Goal: Task Accomplishment & Management: Manage account settings

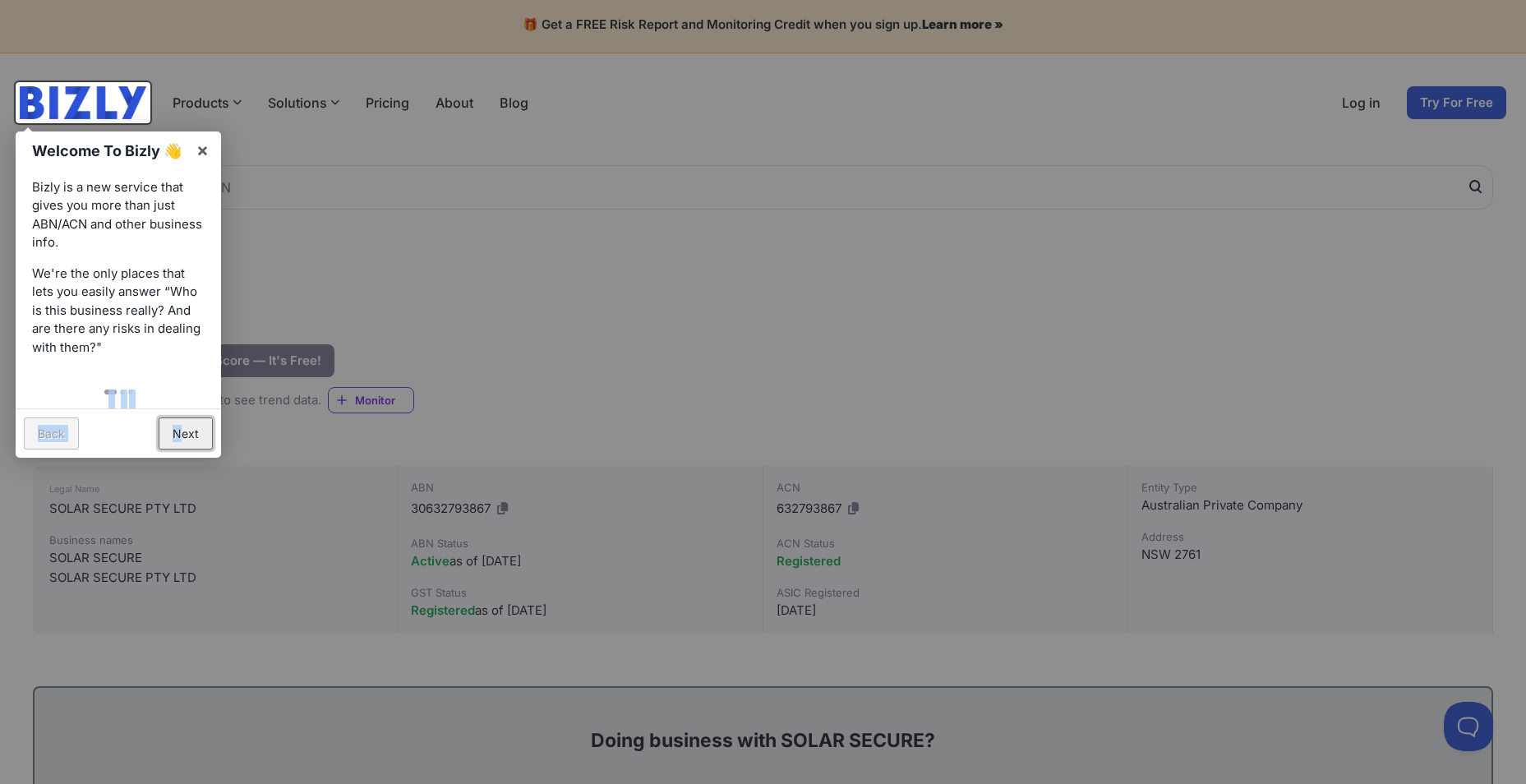
drag, startPoint x: 183, startPoint y: 431, endPoint x: 126, endPoint y: 366, distance: 86.5
click at [126, 366] on div "Welcome To Bizly 👋 × Bizly is a new service that gives you more than just ABN/A…" at bounding box center [118, 294] width 205 height 326
drag, startPoint x: 126, startPoint y: 366, endPoint x: 203, endPoint y: 151, distance: 228.4
click at [203, 151] on link "×" at bounding box center [202, 149] width 37 height 37
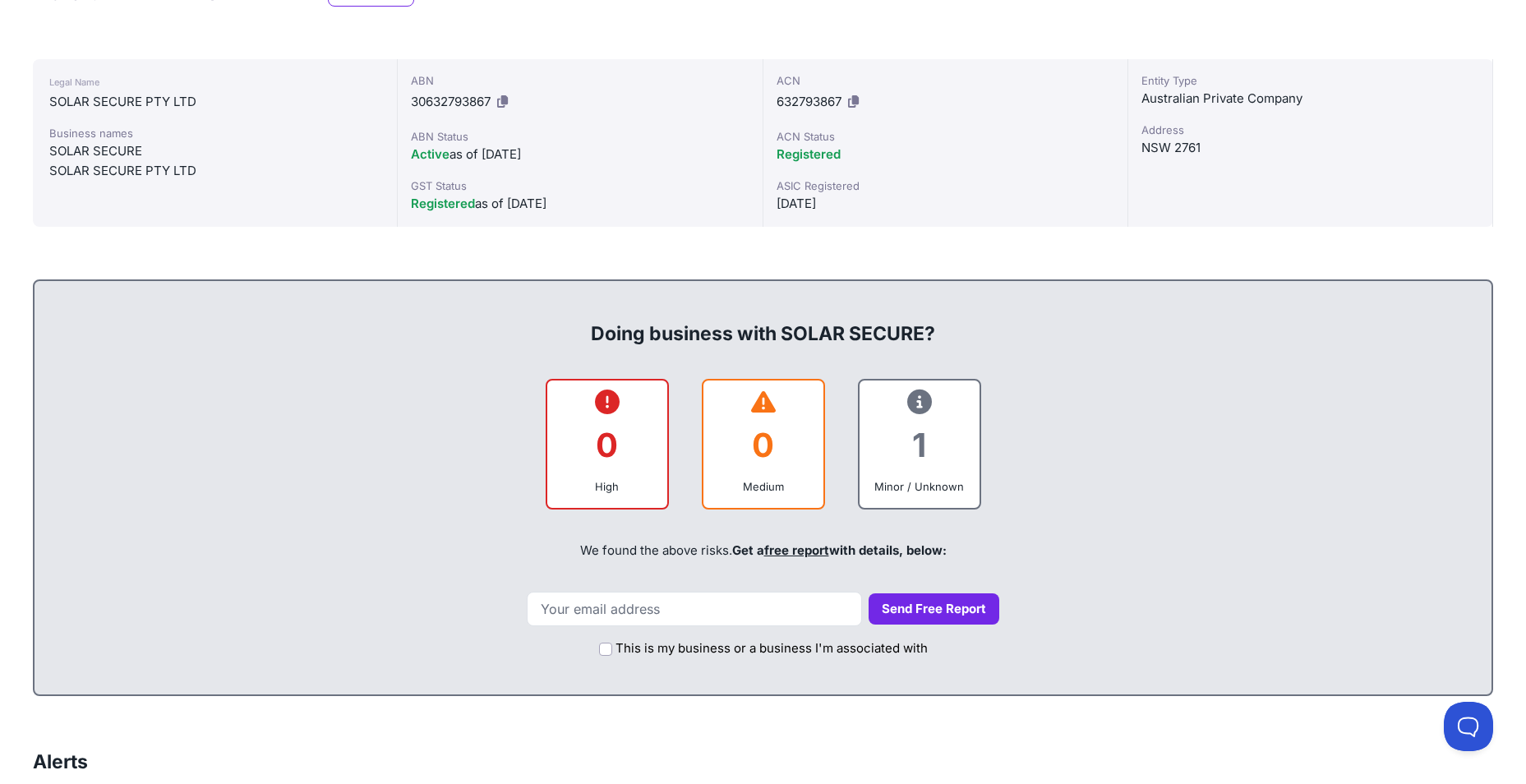
scroll to position [413, 0]
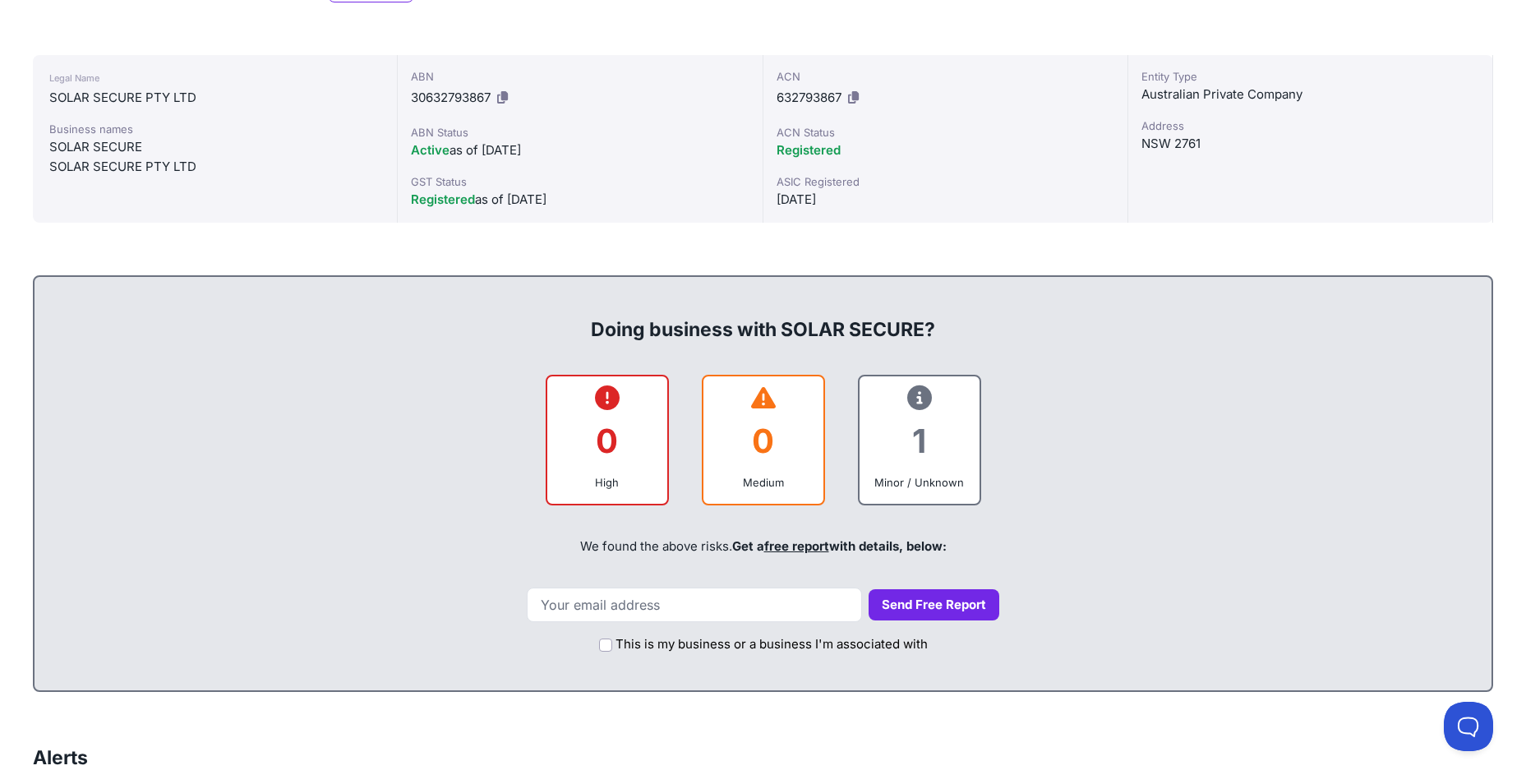
click at [623, 335] on div "Doing business with SOLAR SECURE?" at bounding box center [763, 317] width 1424 height 53
drag, startPoint x: 623, startPoint y: 335, endPoint x: 890, endPoint y: 338, distance: 267.0
click at [871, 338] on div "Doing business with SOLAR SECURE?" at bounding box center [763, 317] width 1424 height 53
click at [694, 447] on input "email" at bounding box center [694, 605] width 336 height 35
type input "ali.hassan.ce@gmail.com"
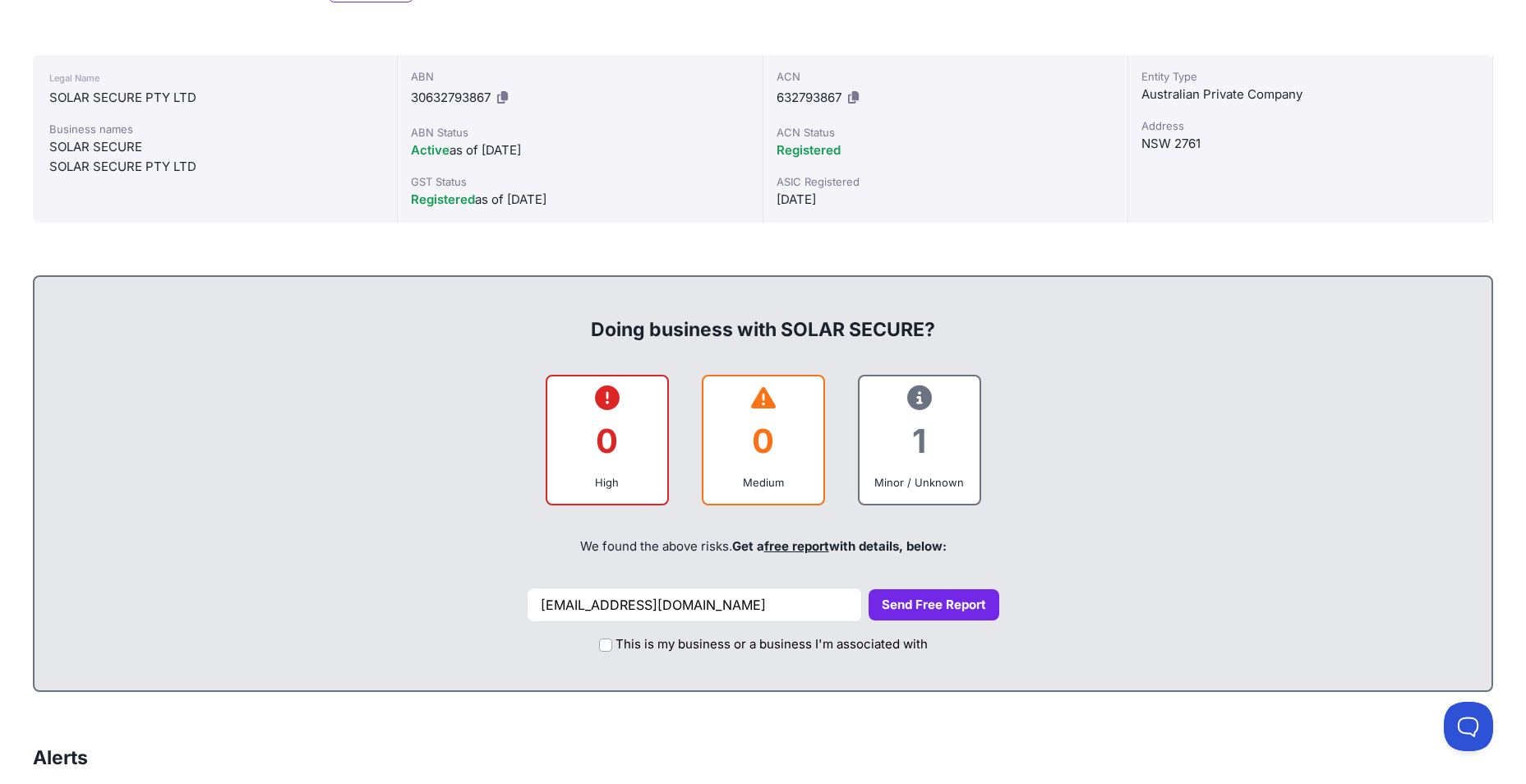
click at [871, 447] on button "Send Free Report" at bounding box center [934, 605] width 130 height 32
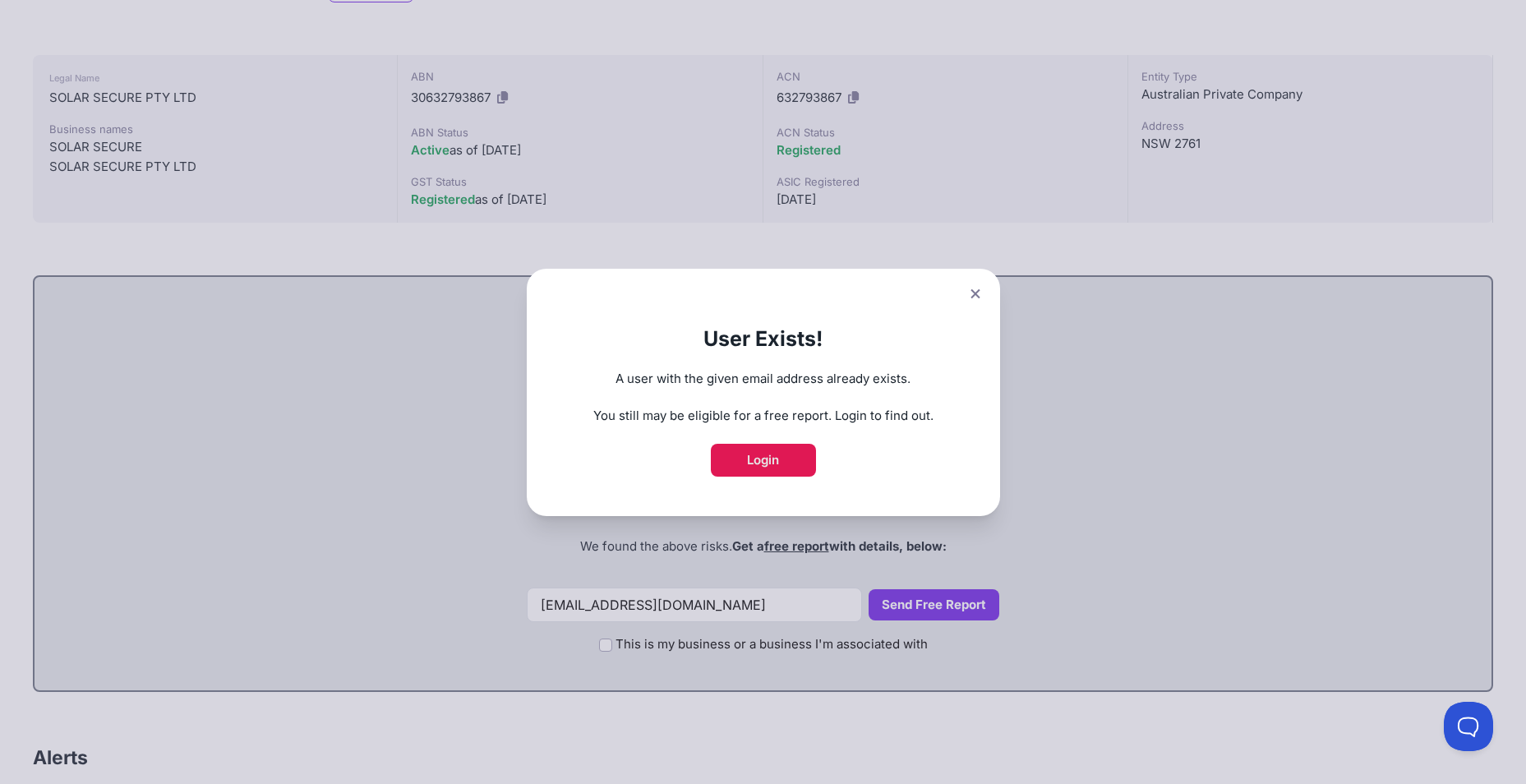
click at [782, 447] on link "Login" at bounding box center [763, 460] width 106 height 33
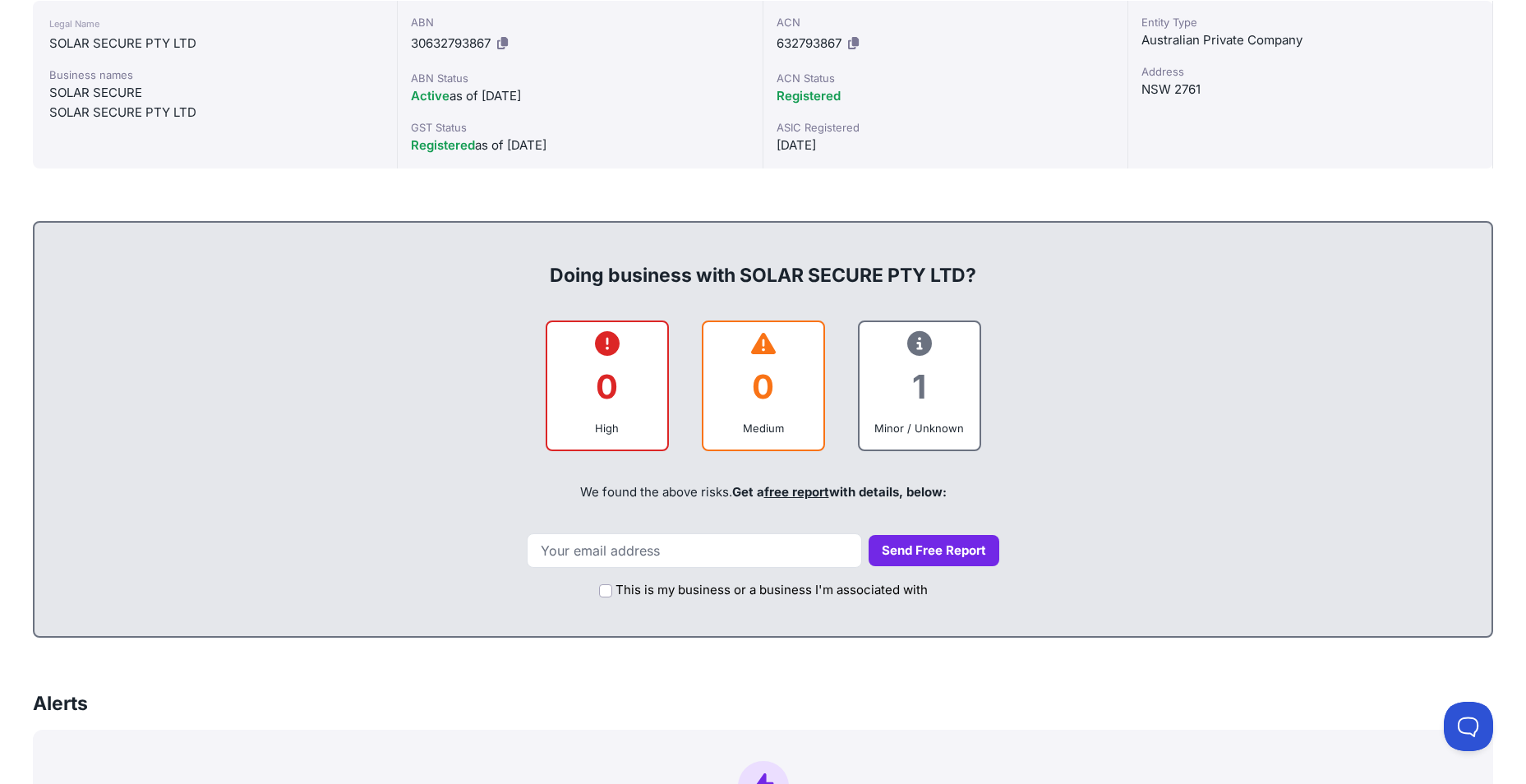
scroll to position [657, 0]
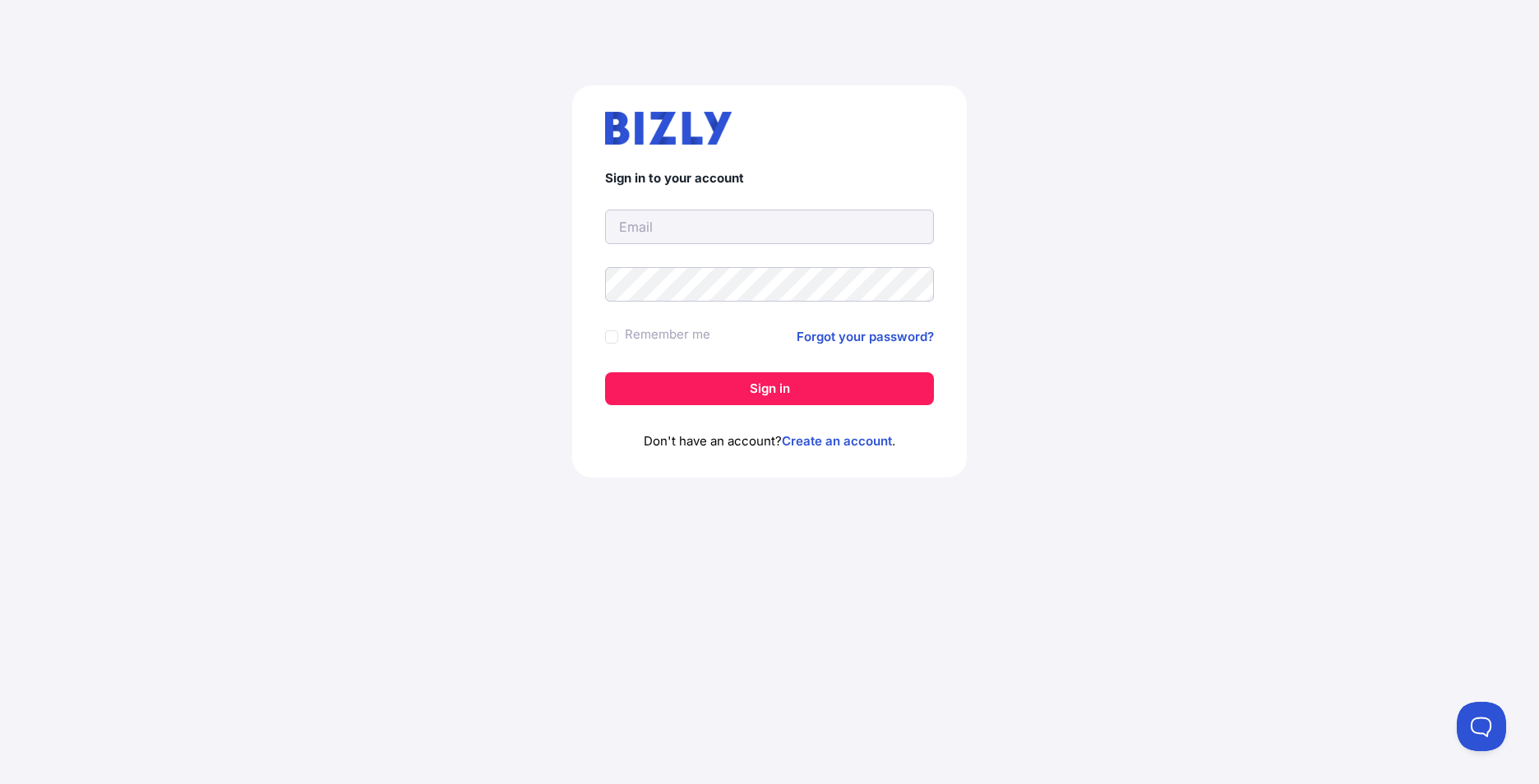
click at [657, 230] on input "text" at bounding box center [770, 227] width 329 height 35
type input "[EMAIL_ADDRESS][DOMAIN_NAME]"
click at [877, 340] on link "Forgot your password?" at bounding box center [865, 337] width 137 height 20
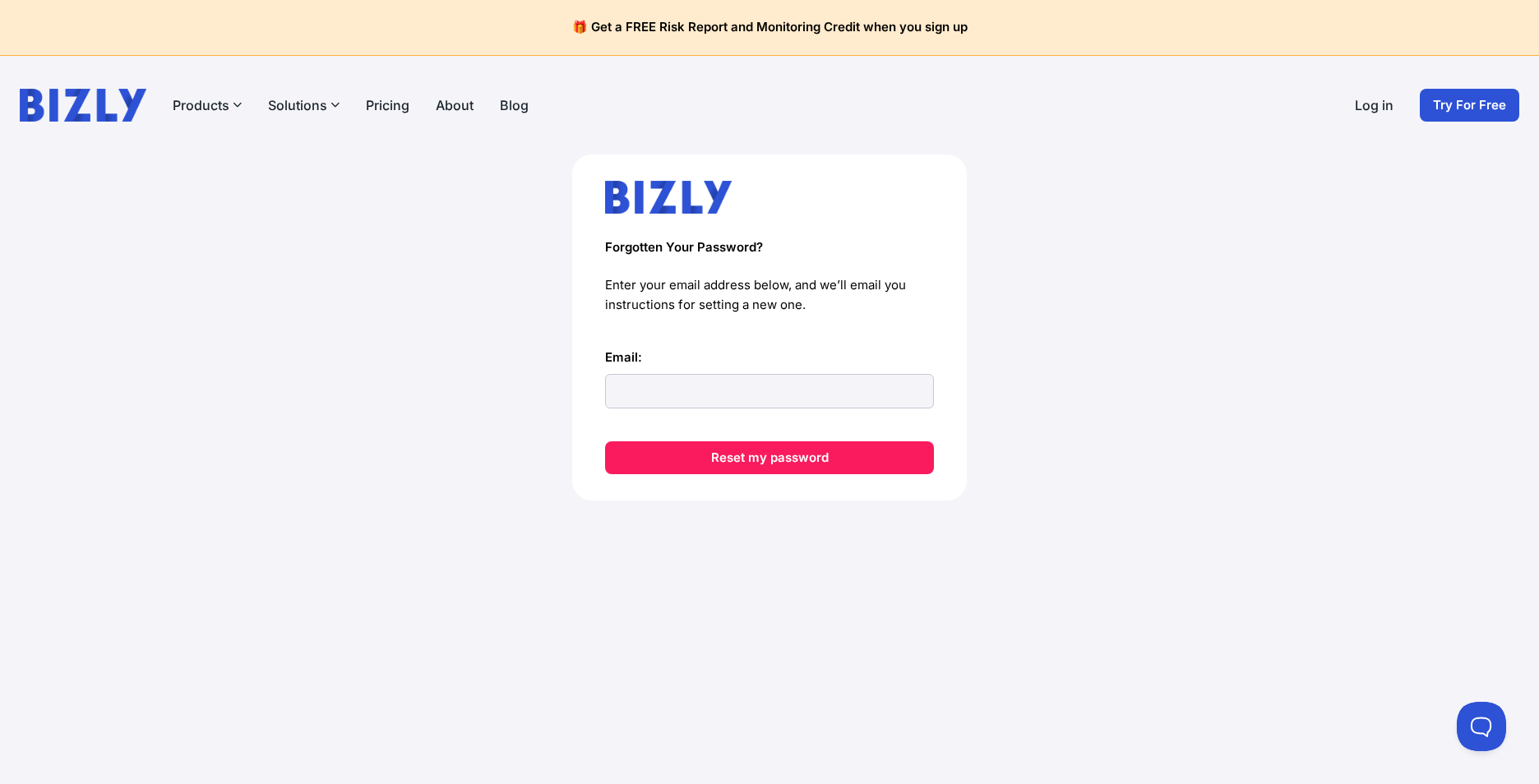
click at [636, 372] on div "Email:" at bounding box center [770, 378] width 329 height 61
click at [637, 390] on input "Email:" at bounding box center [770, 392] width 329 height 35
type input "[EMAIL_ADDRESS][DOMAIN_NAME]"
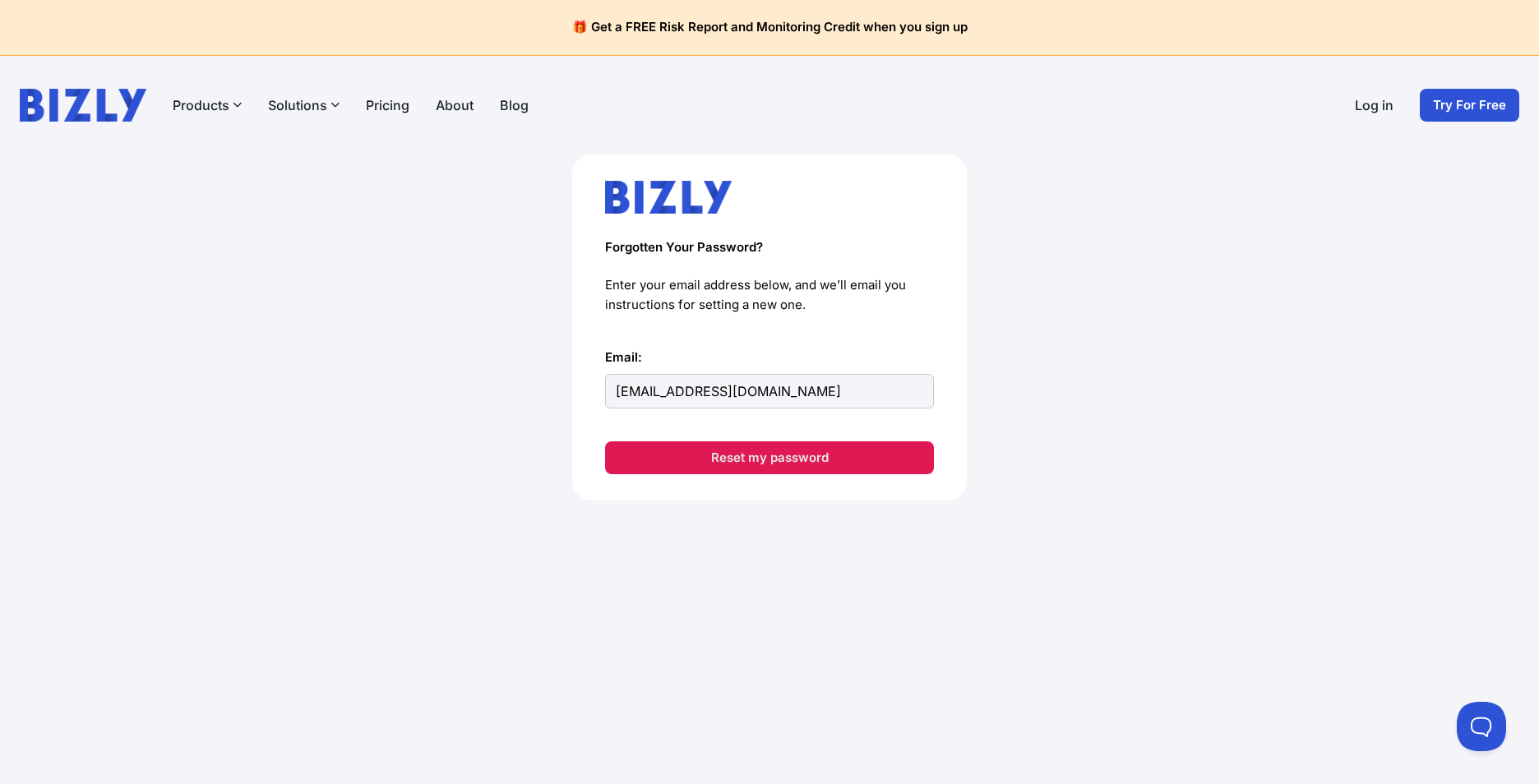
click at [772, 453] on button "Reset my password" at bounding box center [770, 458] width 329 height 33
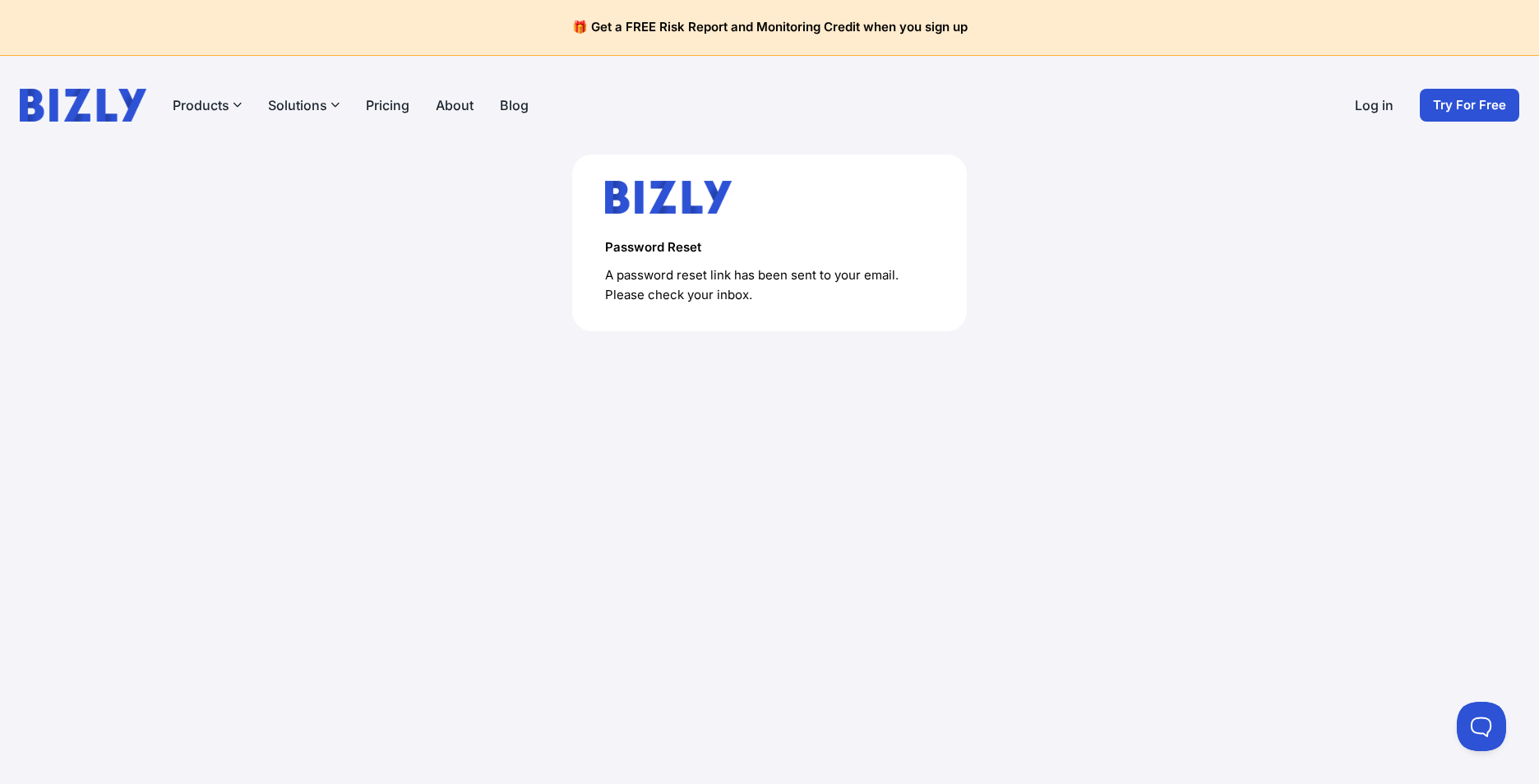
click at [635, 205] on img at bounding box center [669, 197] width 127 height 33
